Goal: Communication & Community: Answer question/provide support

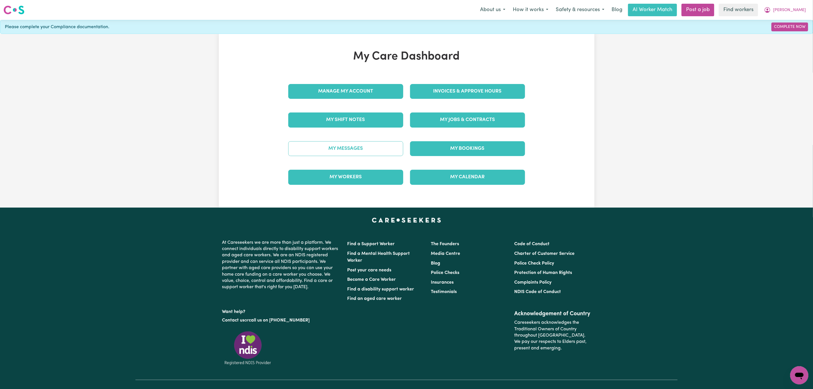
click at [326, 145] on link "My Messages" at bounding box center [345, 148] width 115 height 15
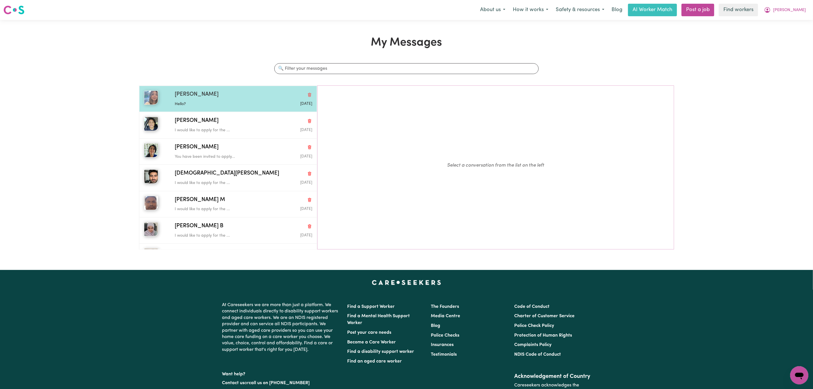
click at [225, 95] on div "[PERSON_NAME]" at bounding box center [243, 95] width 137 height 8
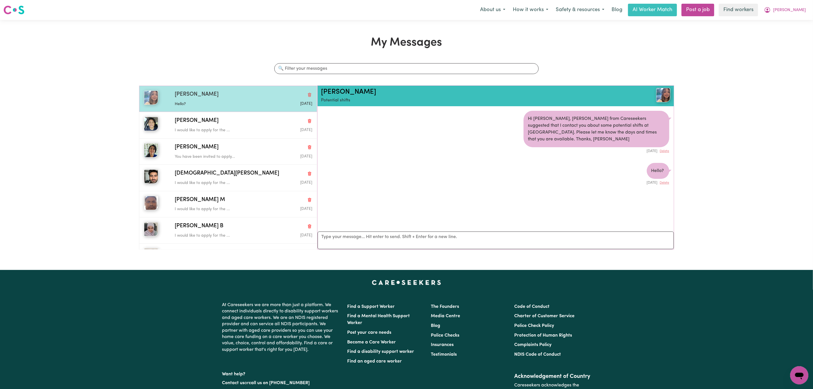
scroll to position [4, 0]
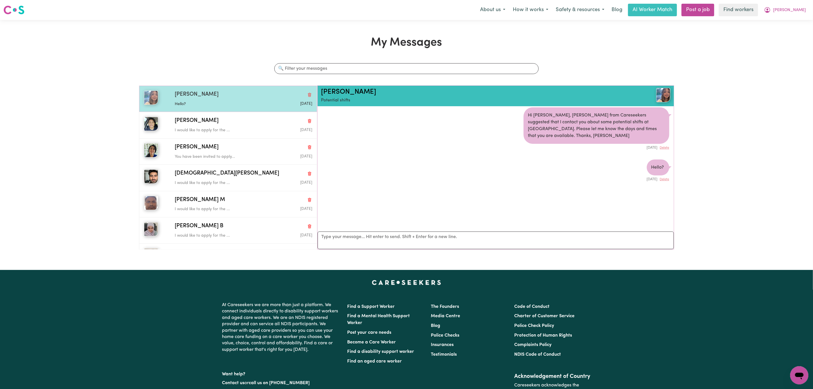
click at [227, 101] on p "Hello?" at bounding box center [221, 104] width 92 height 6
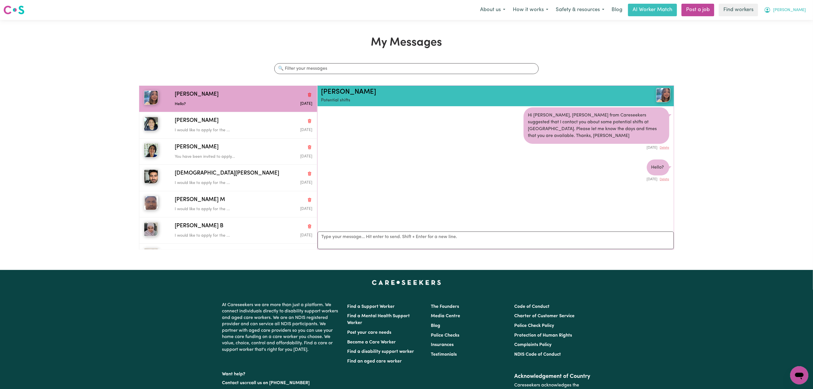
click at [794, 5] on button "[PERSON_NAME]" at bounding box center [785, 10] width 49 height 12
click at [788, 35] on link "Logout" at bounding box center [787, 32] width 45 height 11
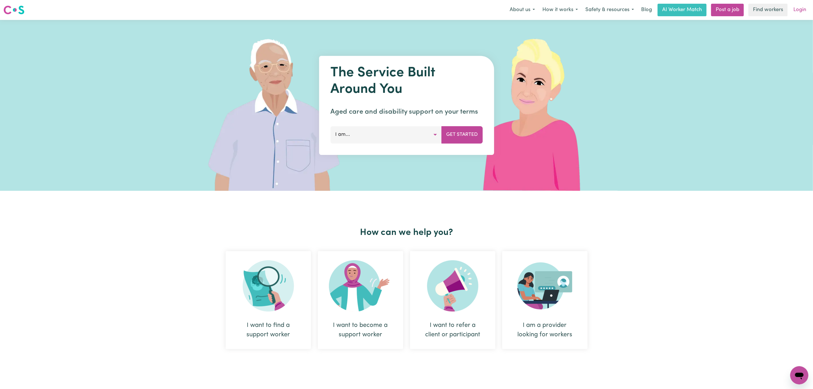
click at [804, 8] on link "Login" at bounding box center [800, 10] width 20 height 13
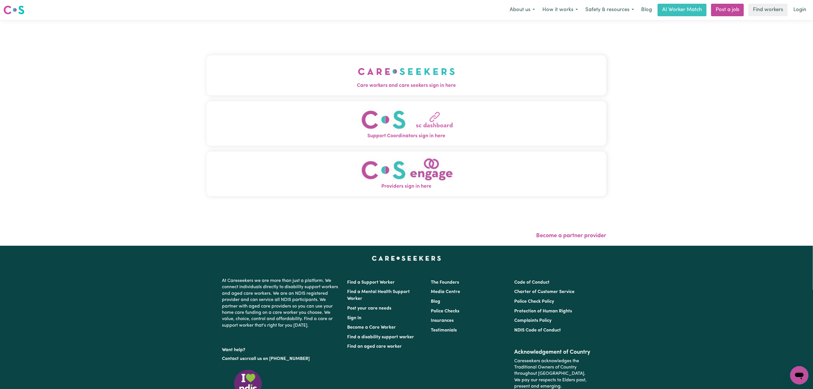
click at [270, 70] on button "Care workers and care seekers sign in here" at bounding box center [407, 75] width 400 height 40
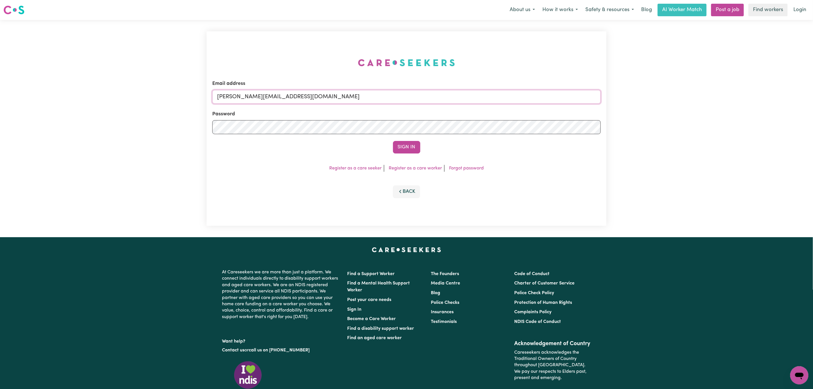
drag, startPoint x: 282, startPoint y: 94, endPoint x: 289, endPoint y: 103, distance: 11.6
click at [282, 94] on input "[PERSON_NAME][EMAIL_ADDRESS][DOMAIN_NAME]" at bounding box center [406, 97] width 389 height 14
drag, startPoint x: 249, startPoint y: 99, endPoint x: 412, endPoint y: 98, distance: 163.1
click at [412, 98] on input "[EMAIL_ADDRESS][PERSON_NAME][DOMAIN_NAME]" at bounding box center [406, 97] width 389 height 14
type input "superuser~[EMAIL_ADDRESS][DOMAIN_NAME]"
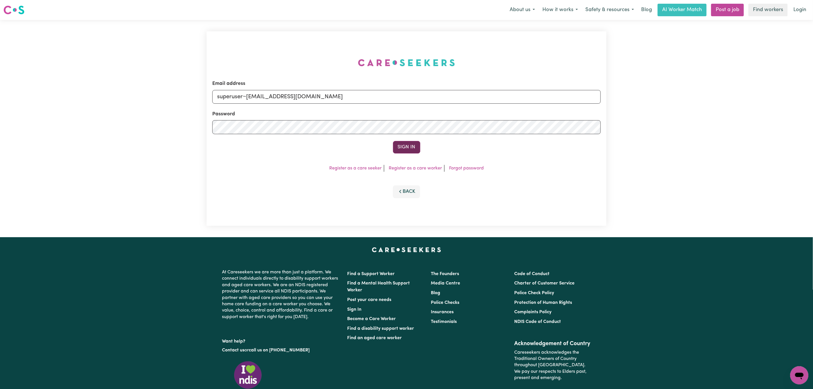
click at [408, 149] on button "Sign In" at bounding box center [406, 147] width 27 height 13
